Goal: Task Accomplishment & Management: Manage account settings

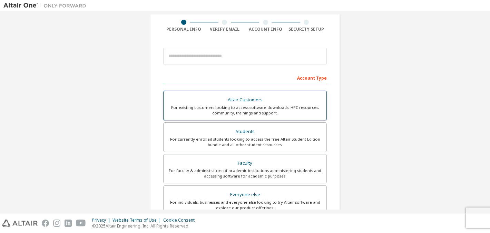
scroll to position [67, 0]
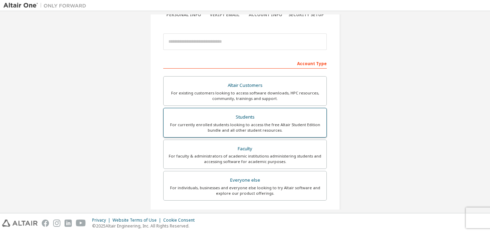
click at [251, 133] on div "For currently enrolled students looking to access the free Altair Student Editi…" at bounding box center [245, 127] width 155 height 11
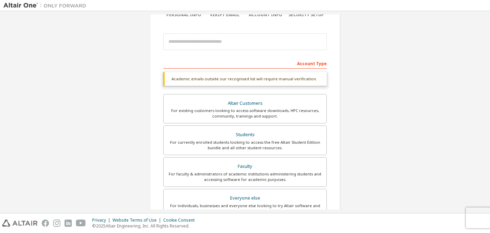
click at [243, 68] on div "Account Type" at bounding box center [245, 63] width 164 height 11
click at [233, 58] on div "Account Type" at bounding box center [245, 63] width 164 height 11
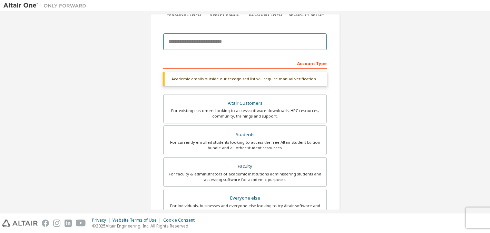
click at [220, 41] on input "email" at bounding box center [245, 41] width 164 height 17
type input "**********"
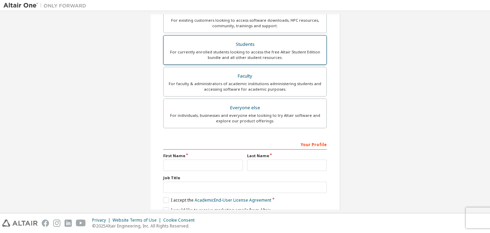
scroll to position [188, 0]
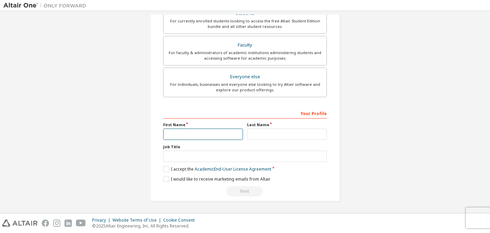
click at [212, 133] on input "text" at bounding box center [203, 134] width 80 height 11
type input "******"
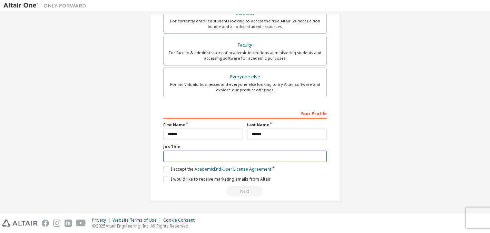
click at [197, 160] on input "text" at bounding box center [245, 156] width 164 height 11
type input "*******"
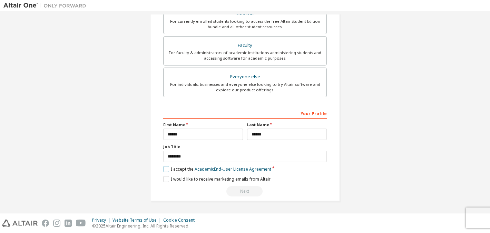
click at [163, 166] on label "I accept the Academic End-User License Agreement" at bounding box center [217, 169] width 108 height 6
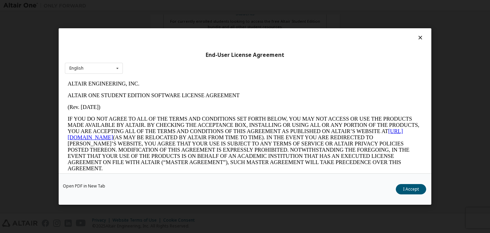
scroll to position [0, 0]
click at [416, 185] on button "I Accept" at bounding box center [411, 189] width 30 height 10
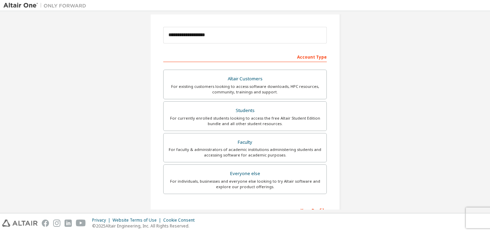
scroll to position [170, 0]
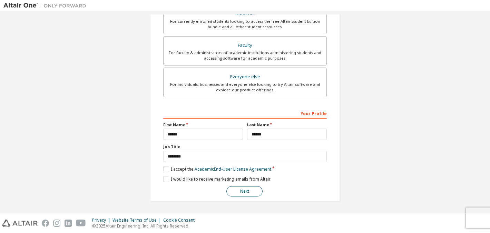
click at [251, 194] on button "Next" at bounding box center [245, 191] width 36 height 10
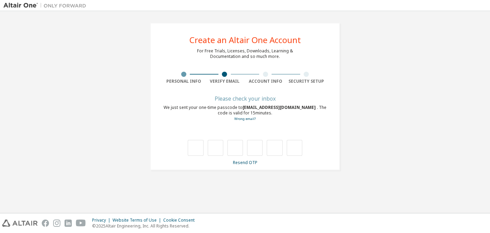
type input "*"
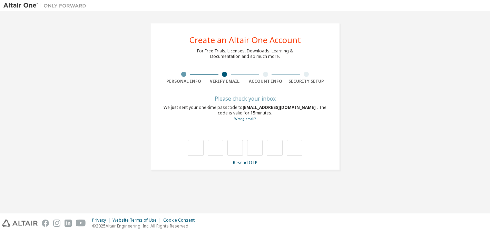
type input "*"
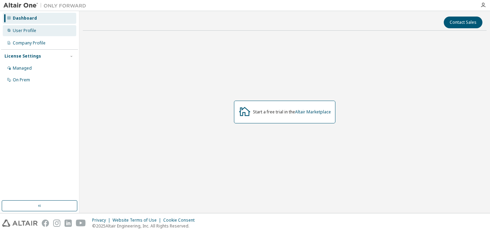
click at [59, 32] on div "User Profile" at bounding box center [40, 30] width 74 height 11
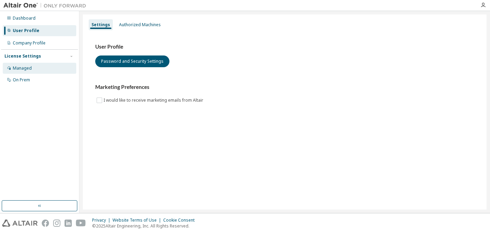
click at [46, 65] on div "Managed" at bounding box center [40, 68] width 74 height 11
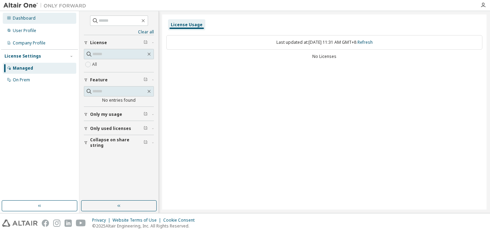
click at [42, 19] on div "Dashboard" at bounding box center [40, 18] width 74 height 11
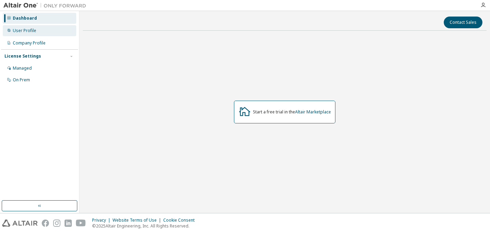
click at [43, 28] on div "User Profile" at bounding box center [40, 30] width 74 height 11
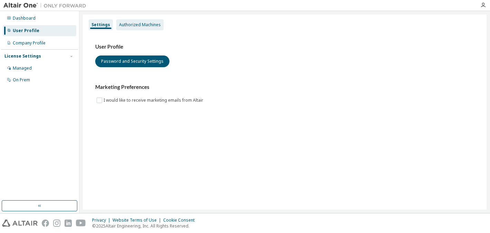
click at [142, 24] on div "Authorized Machines" at bounding box center [140, 25] width 42 height 6
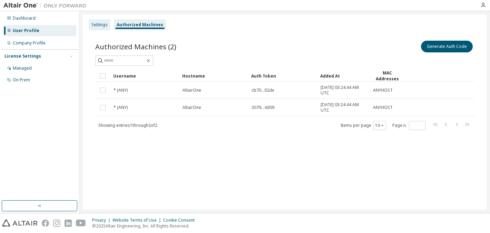
click at [99, 27] on div "Settings" at bounding box center [100, 25] width 16 height 6
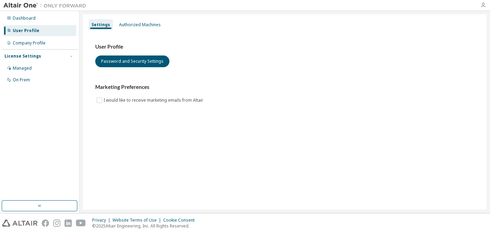
click at [484, 7] on icon "button" at bounding box center [484, 5] width 6 height 6
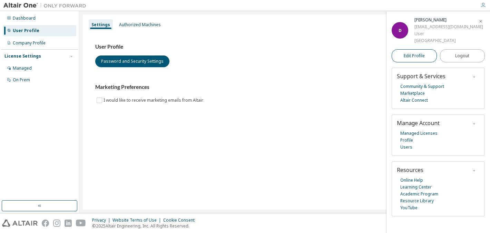
click at [431, 55] on link "Edit Profile" at bounding box center [414, 55] width 45 height 13
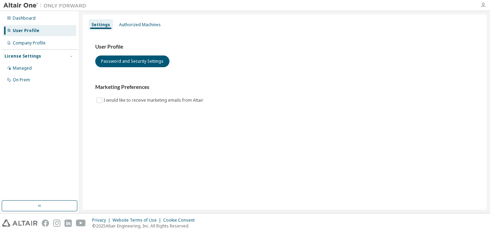
click at [483, 3] on icon "button" at bounding box center [484, 5] width 6 height 6
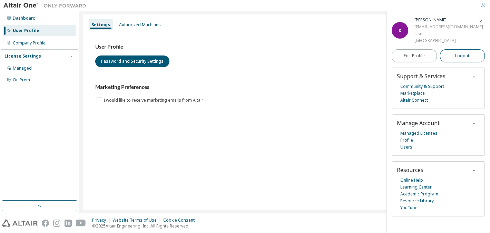
click at [467, 54] on span "Logout" at bounding box center [462, 55] width 14 height 7
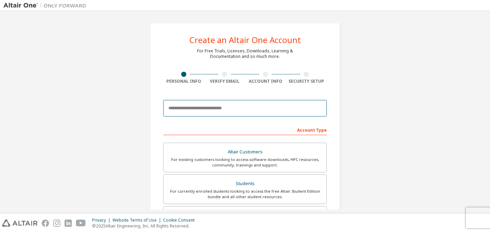
click at [205, 108] on input "email" at bounding box center [245, 108] width 164 height 17
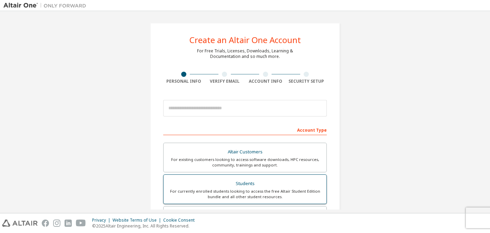
click at [264, 186] on div "Students" at bounding box center [245, 184] width 155 height 10
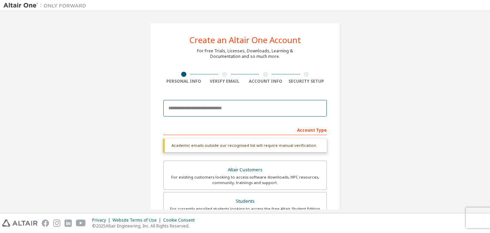
click at [223, 107] on input "email" at bounding box center [245, 108] width 164 height 17
type input "**********"
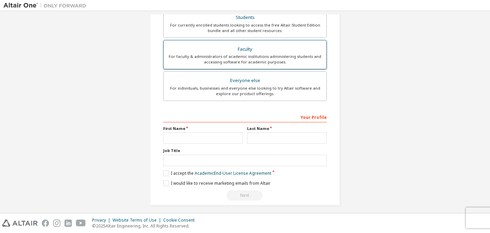
scroll to position [192, 0]
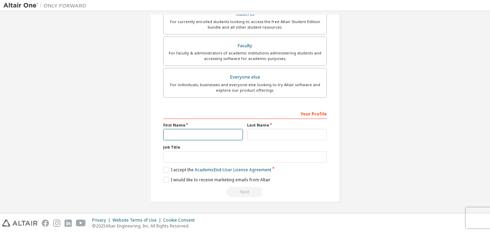
click at [203, 135] on input "text" at bounding box center [203, 134] width 80 height 11
type input "******"
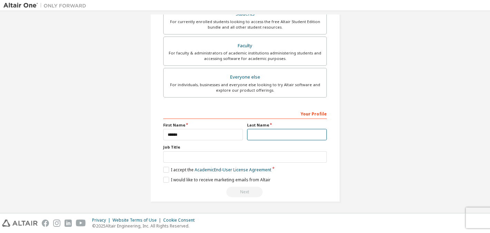
type input "******"
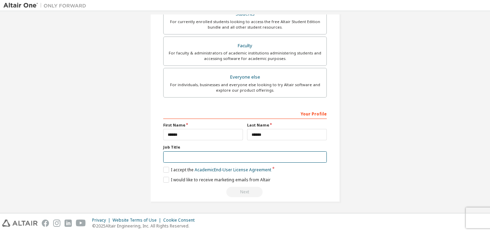
click at [206, 159] on input "text" at bounding box center [245, 157] width 164 height 11
type input "*******"
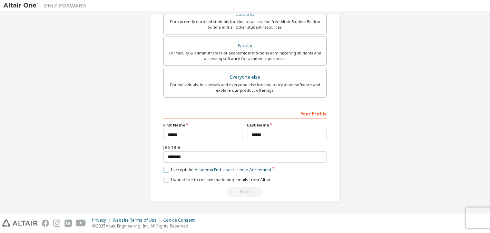
click at [165, 167] on label "I accept the Academic End-User License Agreement" at bounding box center [217, 170] width 108 height 6
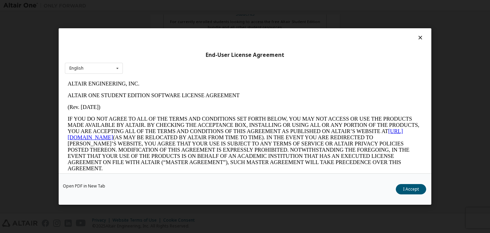
scroll to position [0, 0]
click at [420, 186] on button "I Accept" at bounding box center [411, 189] width 30 height 10
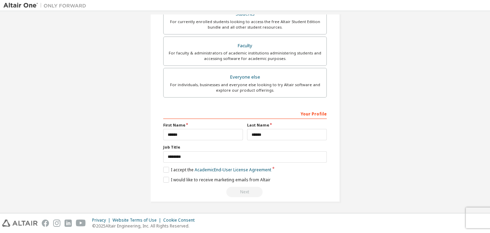
click at [229, 184] on div "**********" at bounding box center [245, 152] width 164 height 89
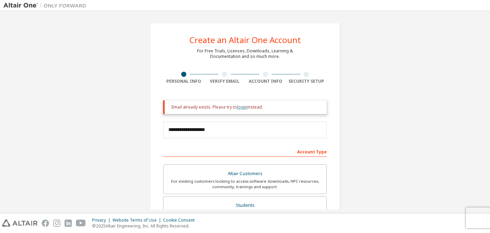
click at [239, 108] on link "login" at bounding box center [242, 107] width 10 height 6
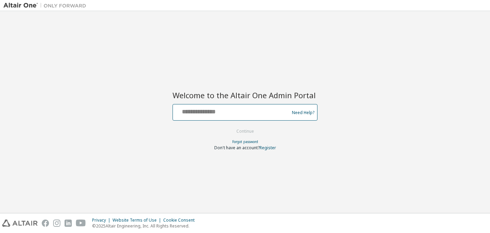
click at [219, 113] on input "text" at bounding box center [232, 111] width 113 height 10
type input "**********"
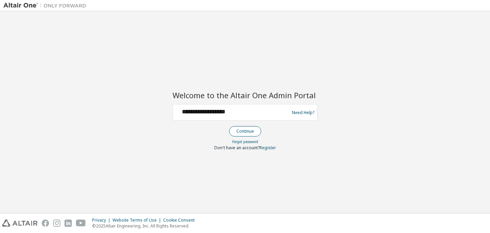
click at [239, 132] on button "Continue" at bounding box center [245, 131] width 32 height 10
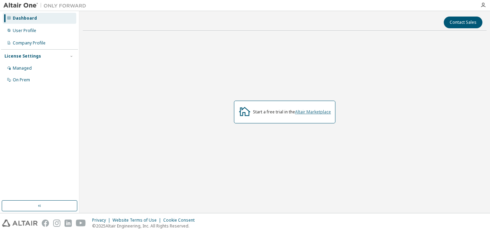
click at [302, 113] on link "Altair Marketplace" at bounding box center [313, 112] width 36 height 6
click at [57, 35] on div "User Profile" at bounding box center [40, 30] width 74 height 11
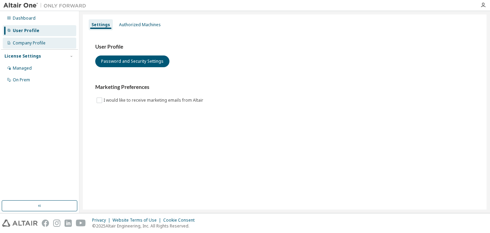
click at [58, 42] on div "Company Profile" at bounding box center [40, 43] width 74 height 11
